Goal: Navigation & Orientation: Find specific page/section

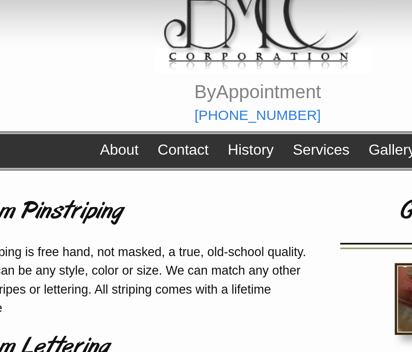
click at [112, 111] on link "About" at bounding box center [123, 116] width 23 height 10
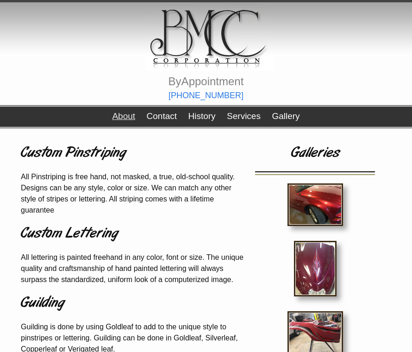
click at [158, 120] on link "Contact" at bounding box center [162, 116] width 30 height 10
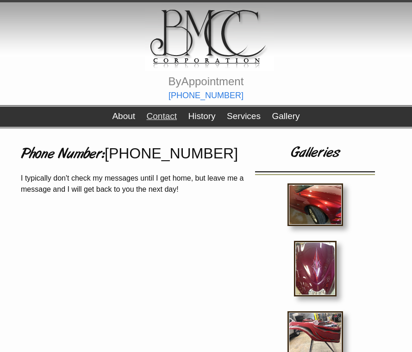
click at [198, 120] on link "History" at bounding box center [201, 116] width 27 height 10
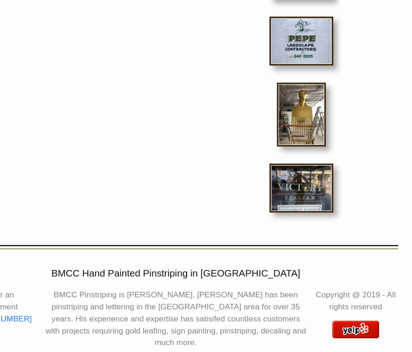
scroll to position [564, 0]
